Goal: Task Accomplishment & Management: Use online tool/utility

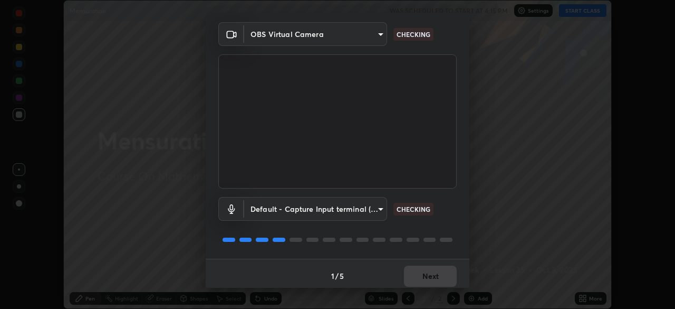
scroll to position [37, 0]
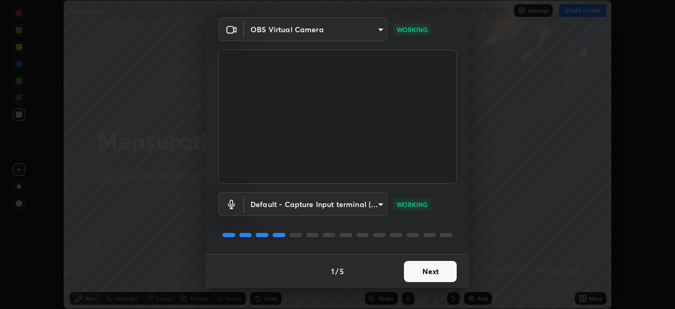
click at [438, 270] on button "Next" at bounding box center [430, 271] width 53 height 21
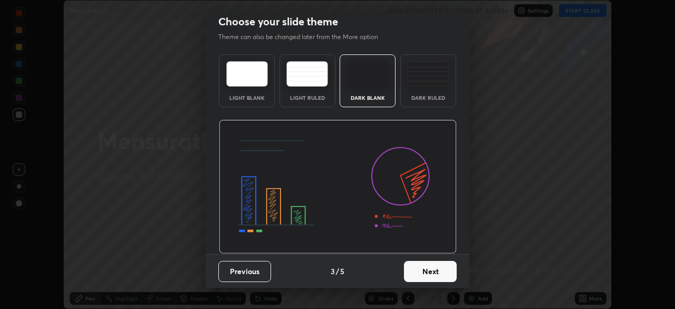
scroll to position [0, 0]
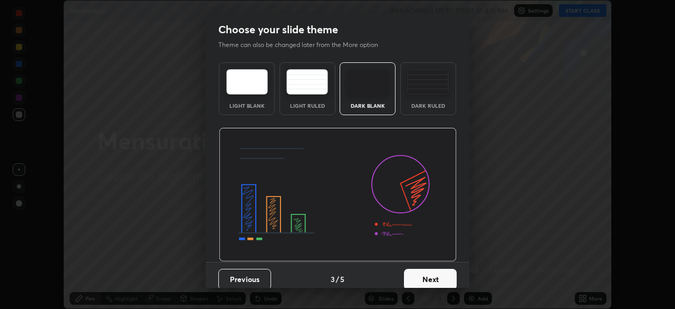
click at [446, 275] on button "Next" at bounding box center [430, 279] width 53 height 21
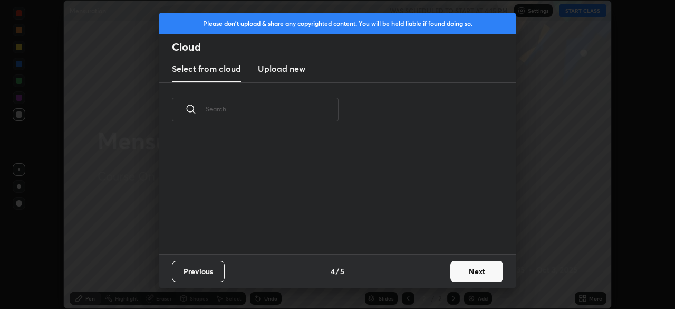
click at [451, 275] on button "Next" at bounding box center [477, 271] width 53 height 21
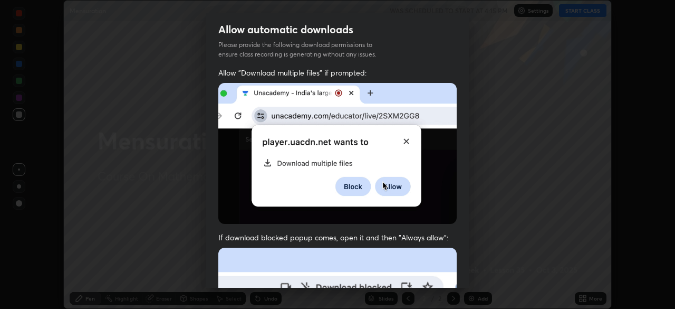
click at [462, 272] on div "Allow "Download multiple files" if prompted: If download blocked popup comes, o…" at bounding box center [338, 290] width 264 height 444
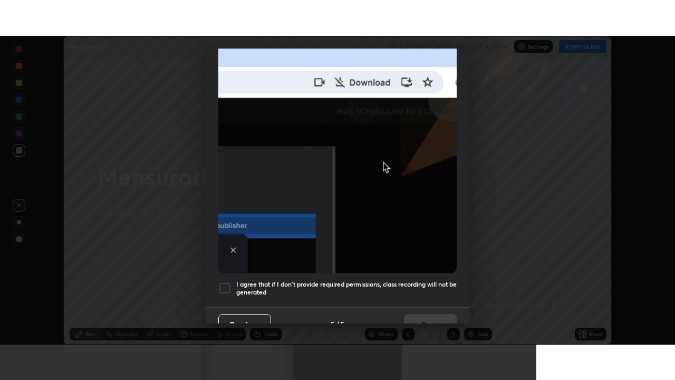
scroll to position [253, 0]
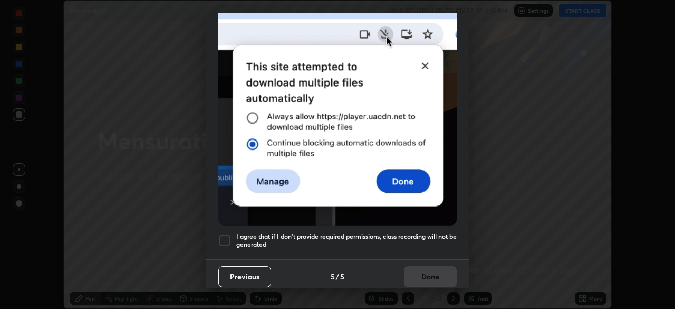
click at [446, 232] on h5 "I agree that if I don't provide required permissions, class recording will not …" at bounding box center [346, 240] width 221 height 16
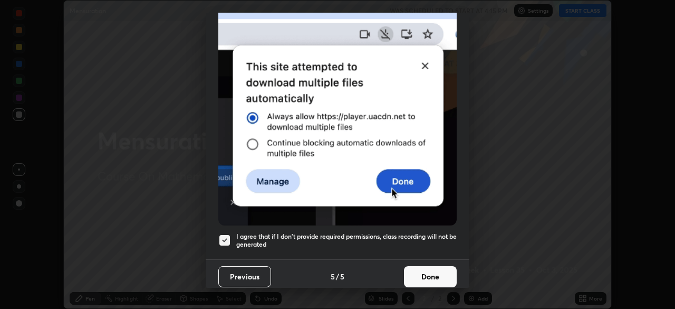
click at [437, 270] on button "Done" at bounding box center [430, 276] width 53 height 21
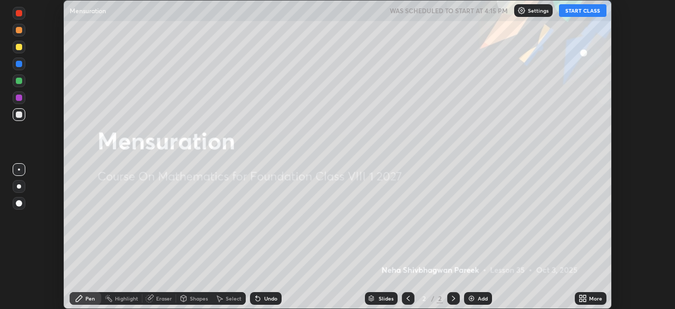
click at [588, 298] on div "More" at bounding box center [591, 298] width 32 height 13
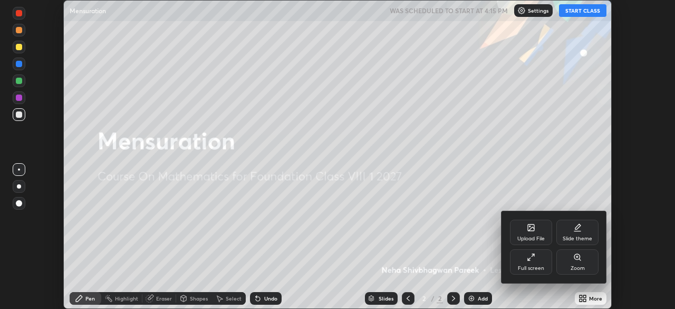
click at [528, 258] on icon at bounding box center [529, 259] width 2 height 2
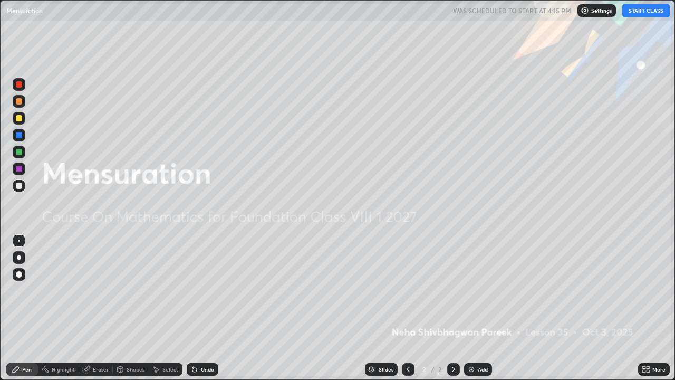
scroll to position [380, 675]
click at [628, 13] on button "START CLASS" at bounding box center [645, 10] width 47 height 13
click at [474, 308] on img at bounding box center [471, 369] width 8 height 8
